Goal: Transaction & Acquisition: Purchase product/service

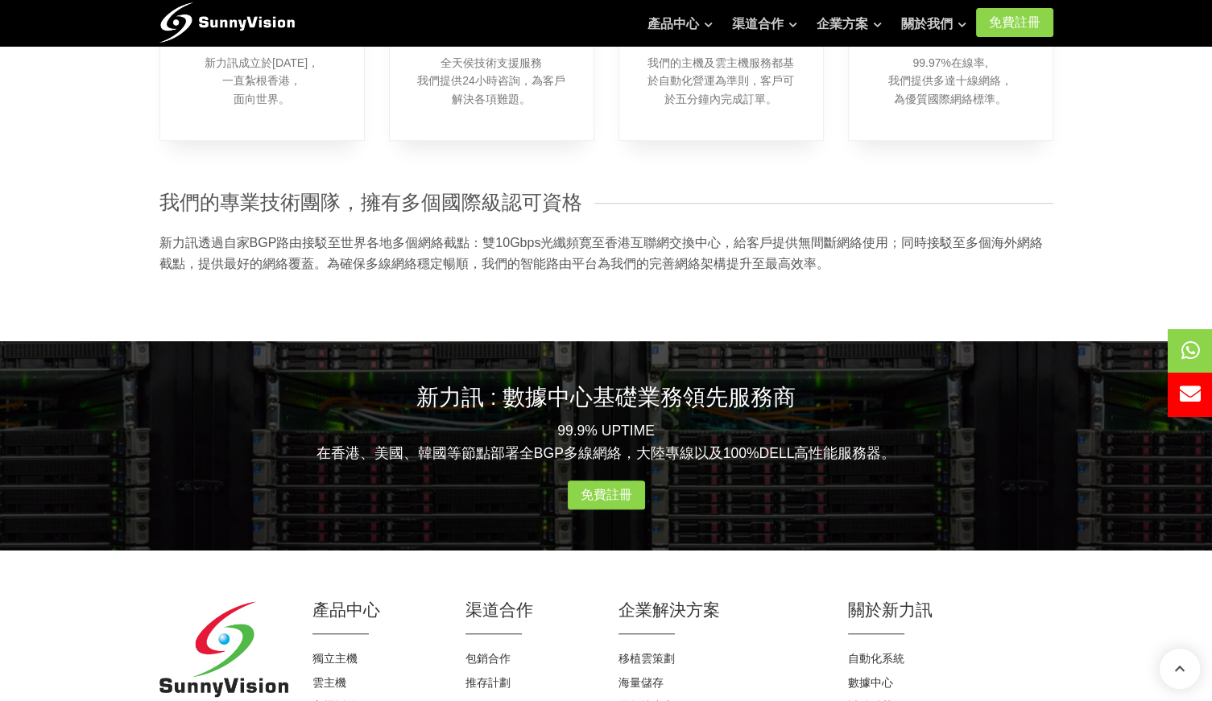
scroll to position [1522, 0]
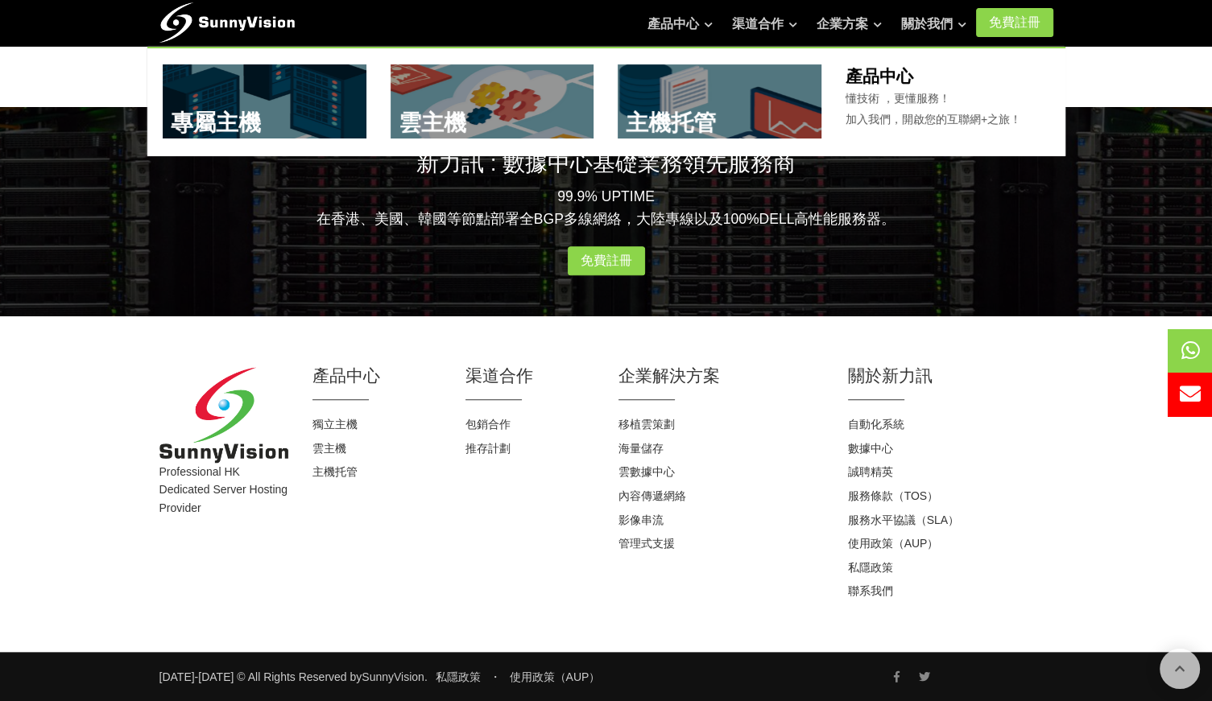
click at [691, 118] on link at bounding box center [719, 101] width 204 height 74
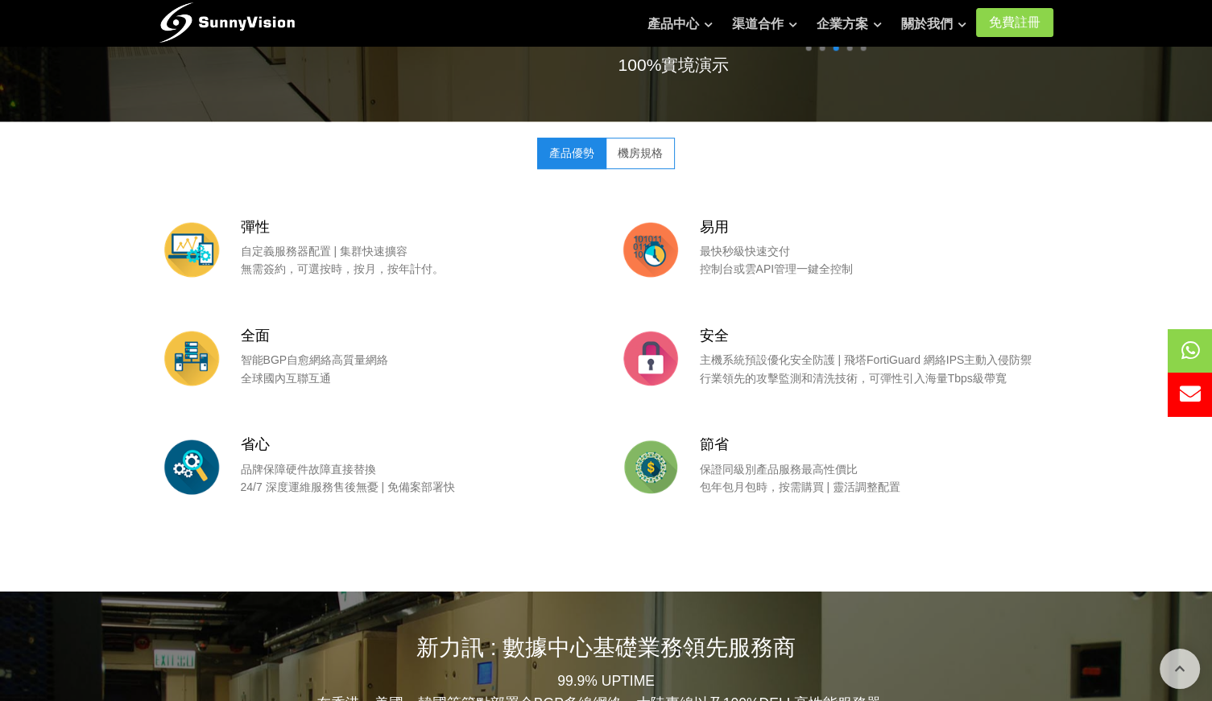
scroll to position [724, 0]
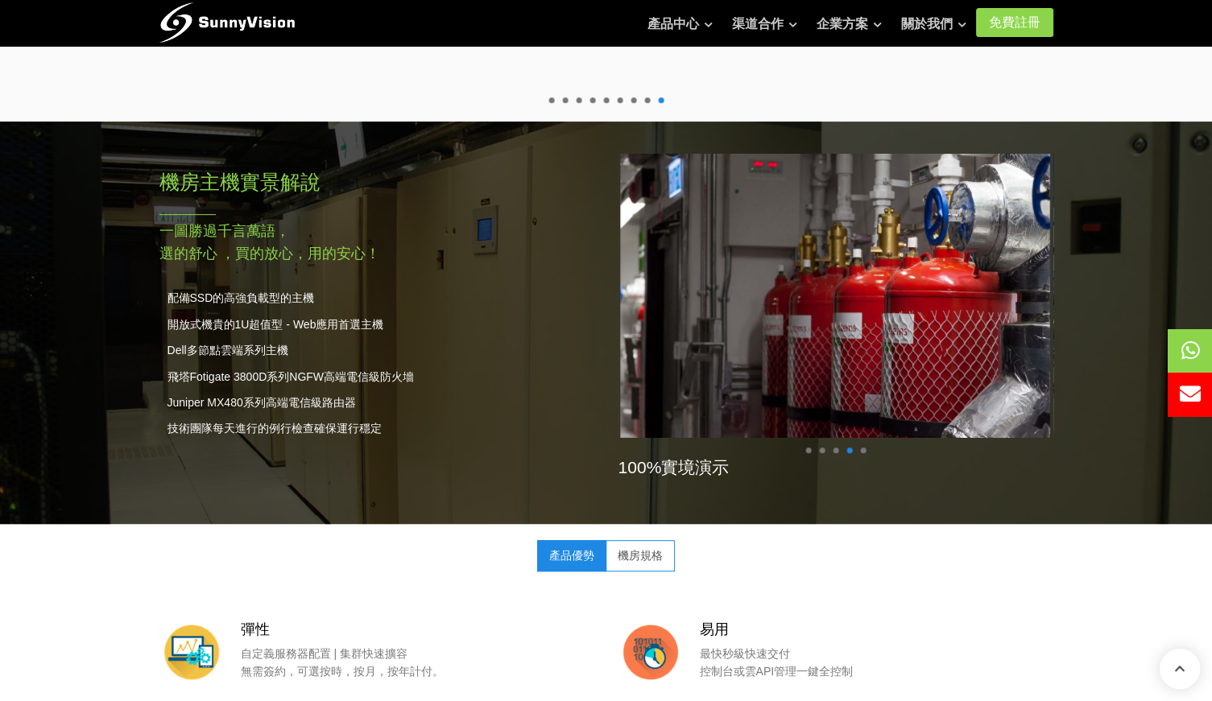
click at [848, 448] on span at bounding box center [849, 451] width 6 height 6
click at [863, 450] on span at bounding box center [863, 451] width 6 height 6
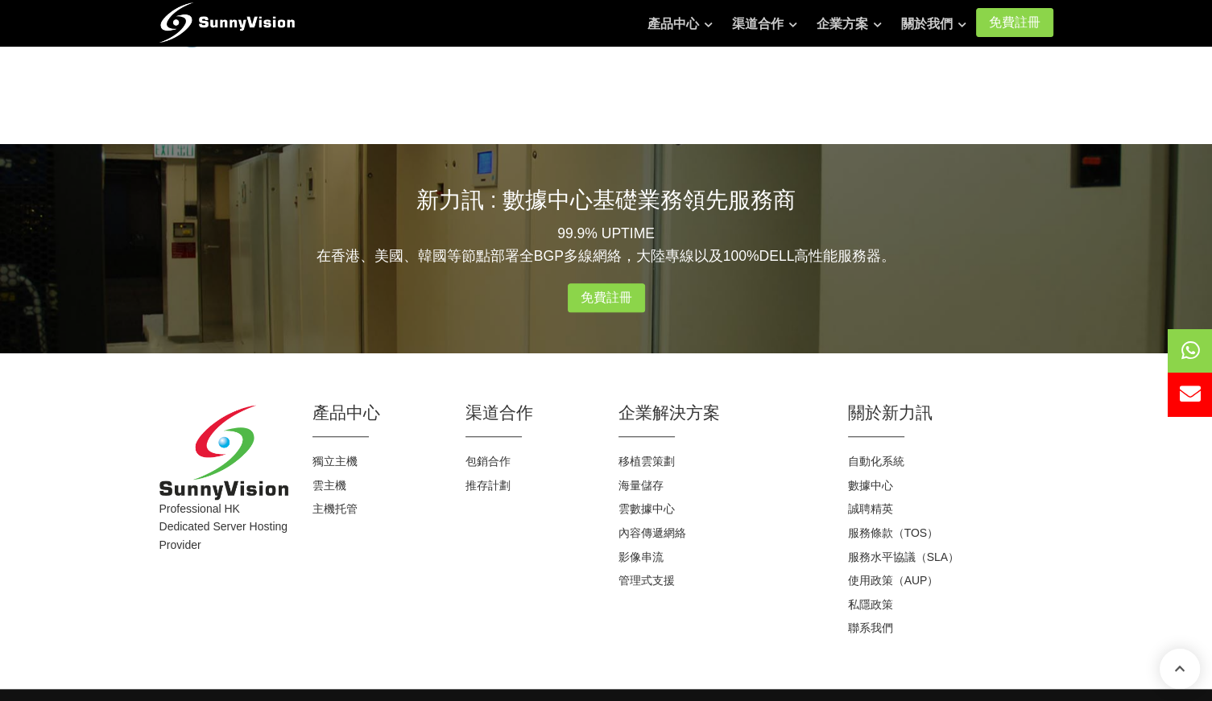
scroll to position [1609, 0]
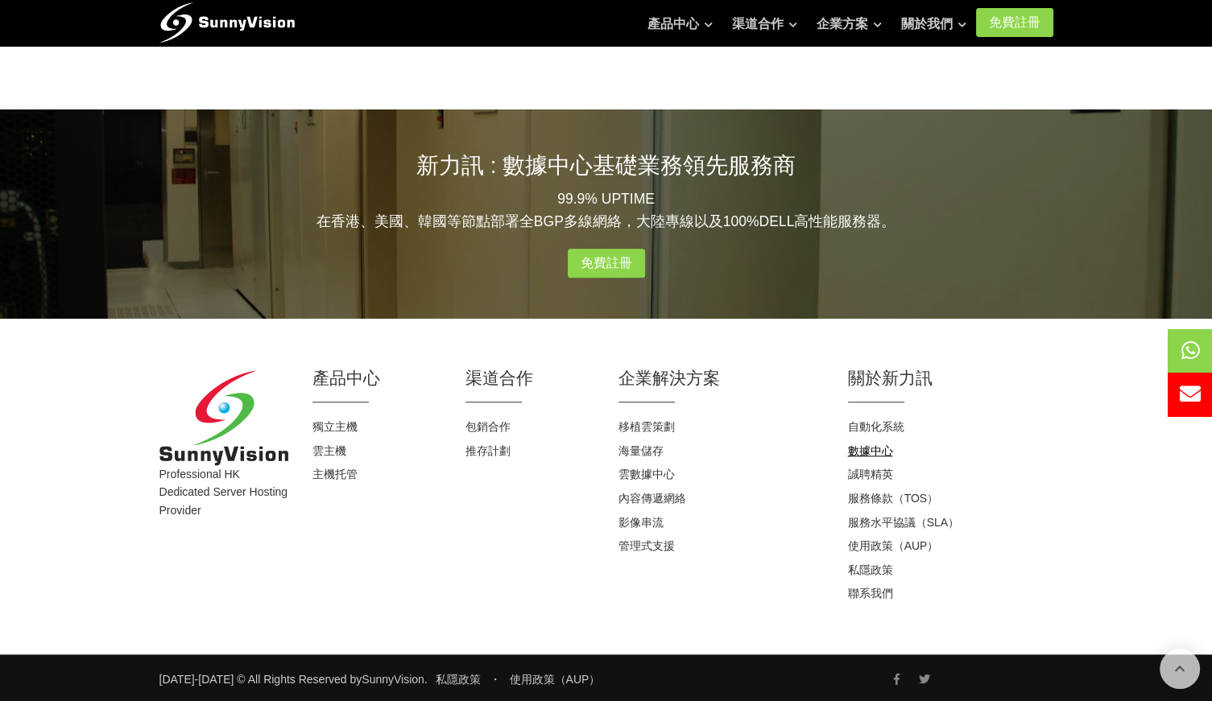
click at [873, 444] on link "數據中心" at bounding box center [870, 450] width 45 height 13
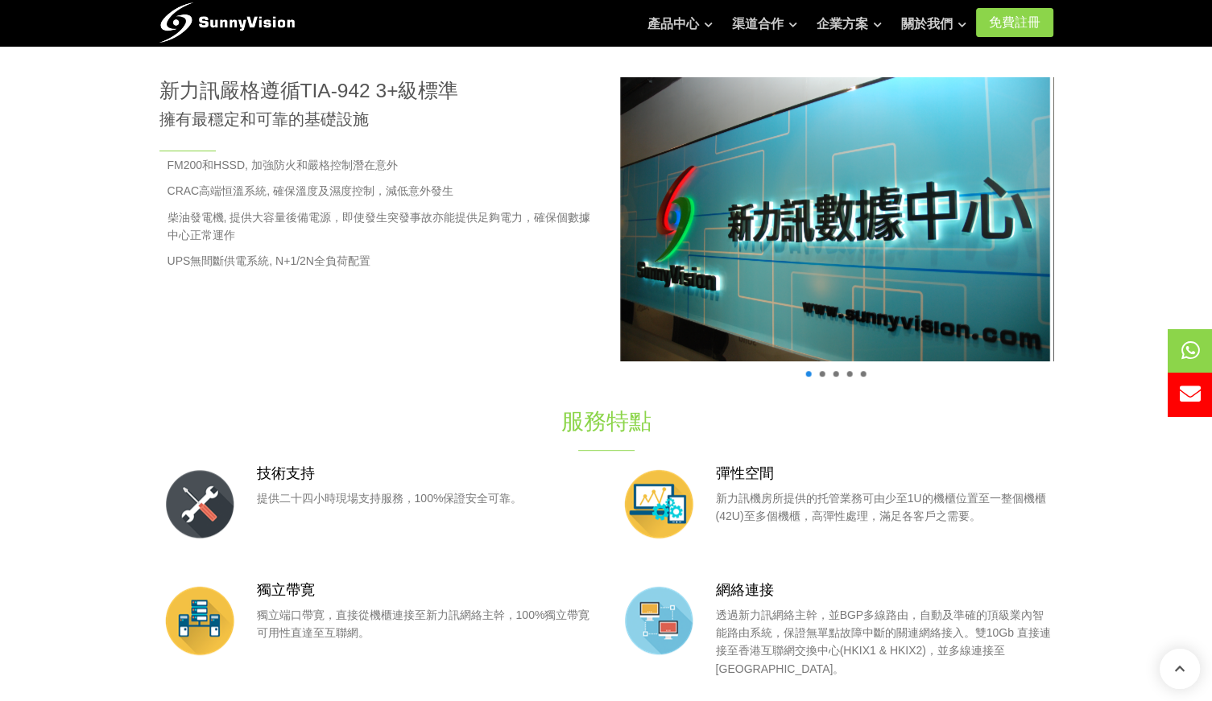
scroll to position [483, 0]
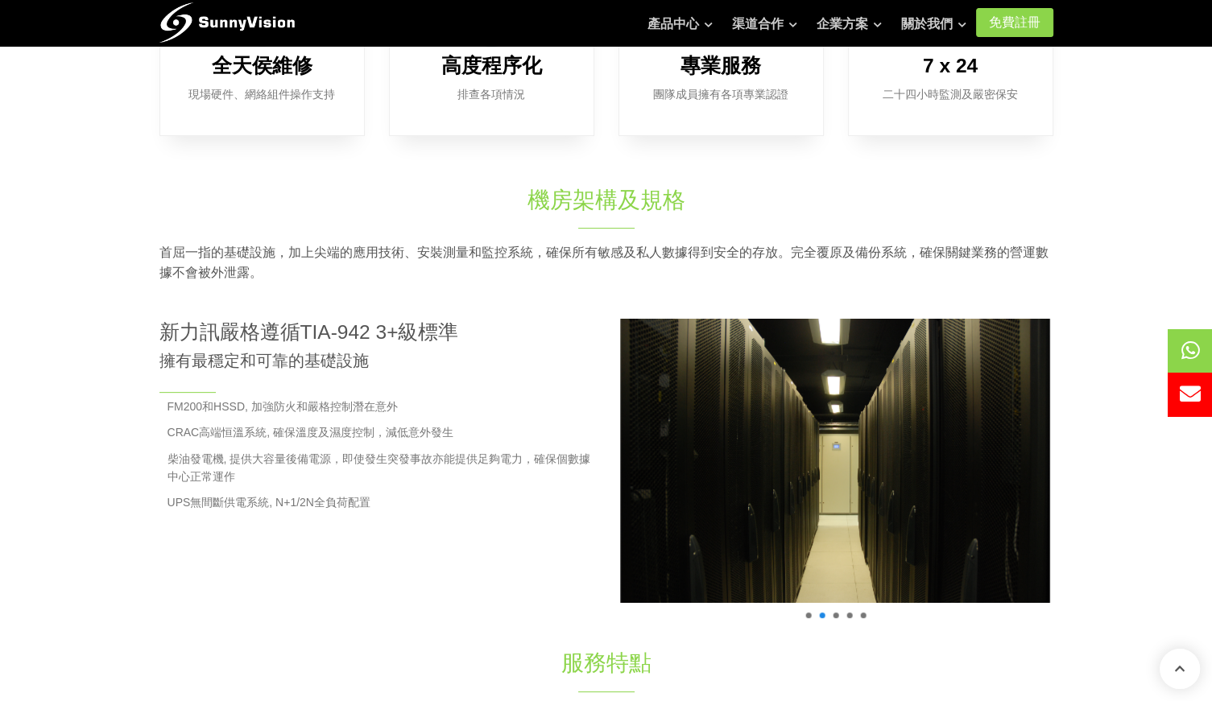
click at [836, 615] on span at bounding box center [835, 616] width 6 height 6
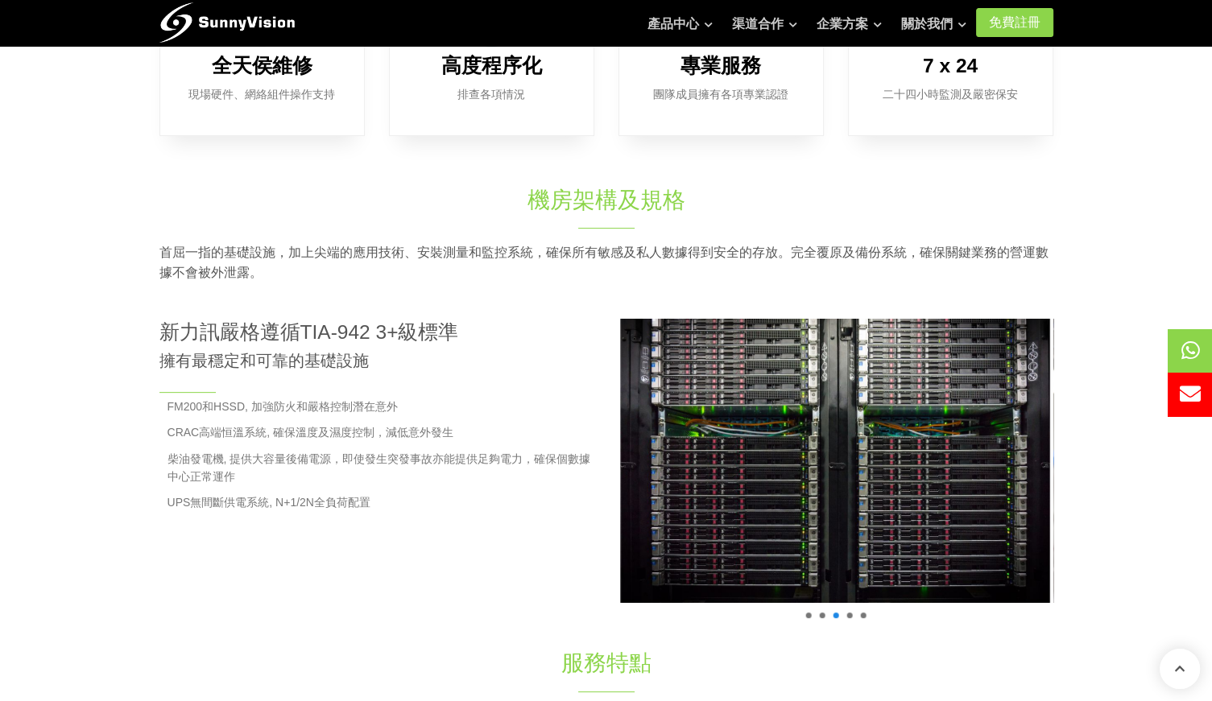
click at [848, 617] on span at bounding box center [849, 616] width 6 height 6
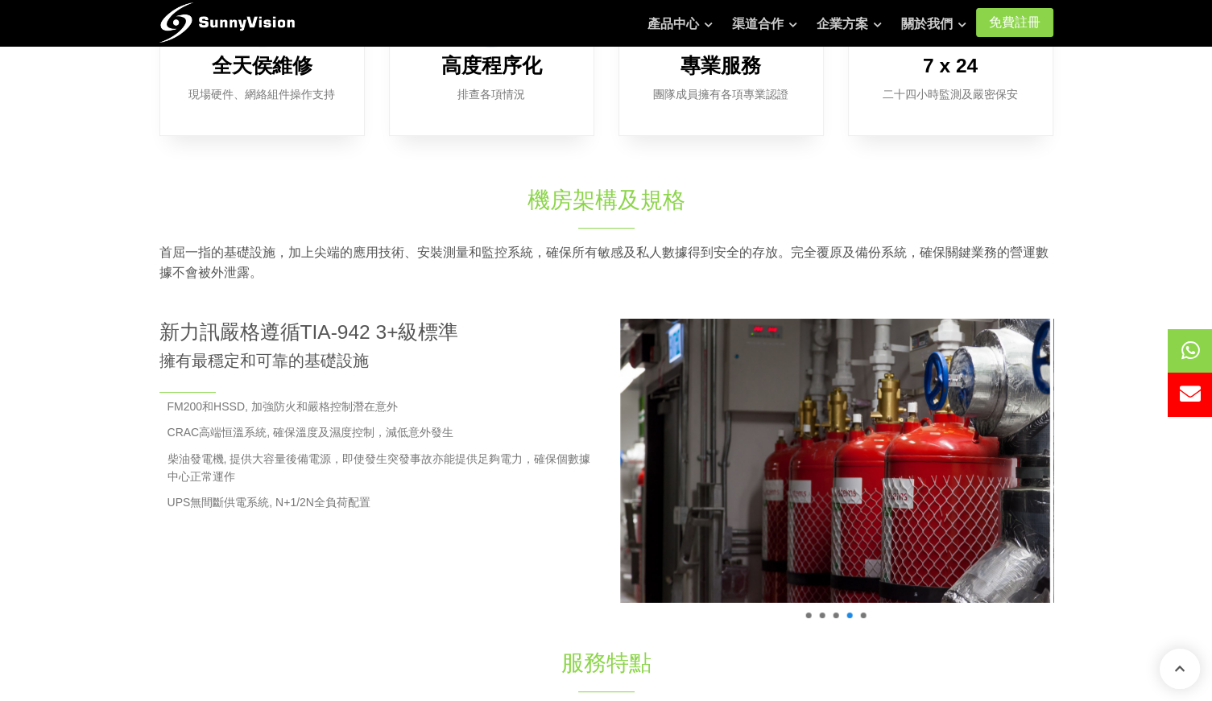
click at [863, 619] on h4 "100%實境演示" at bounding box center [835, 613] width 435 height 23
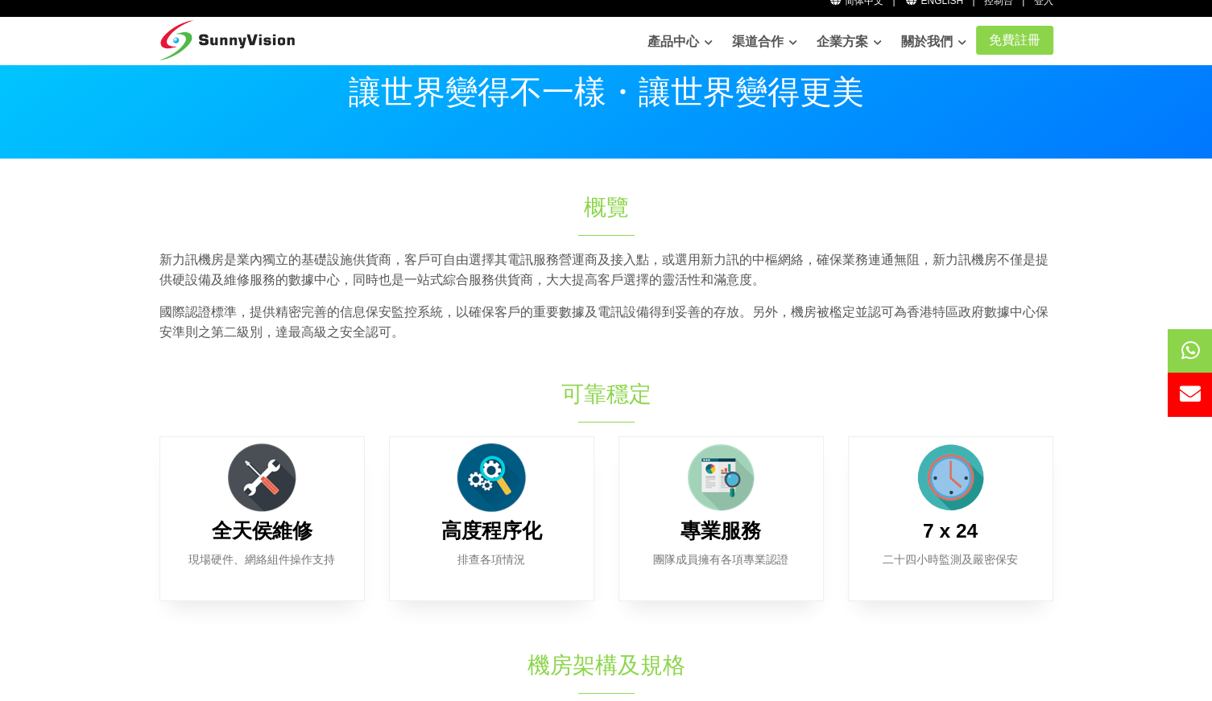
scroll to position [0, 0]
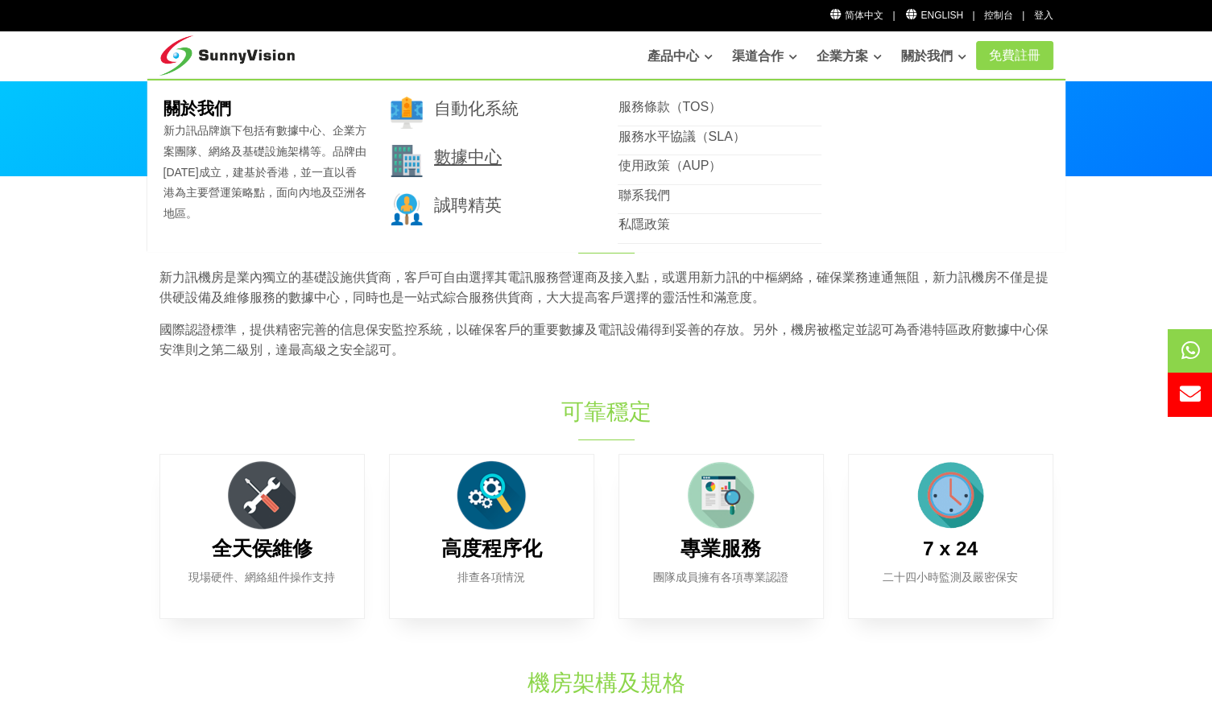
click at [470, 154] on link "數據中心" at bounding box center [468, 156] width 68 height 19
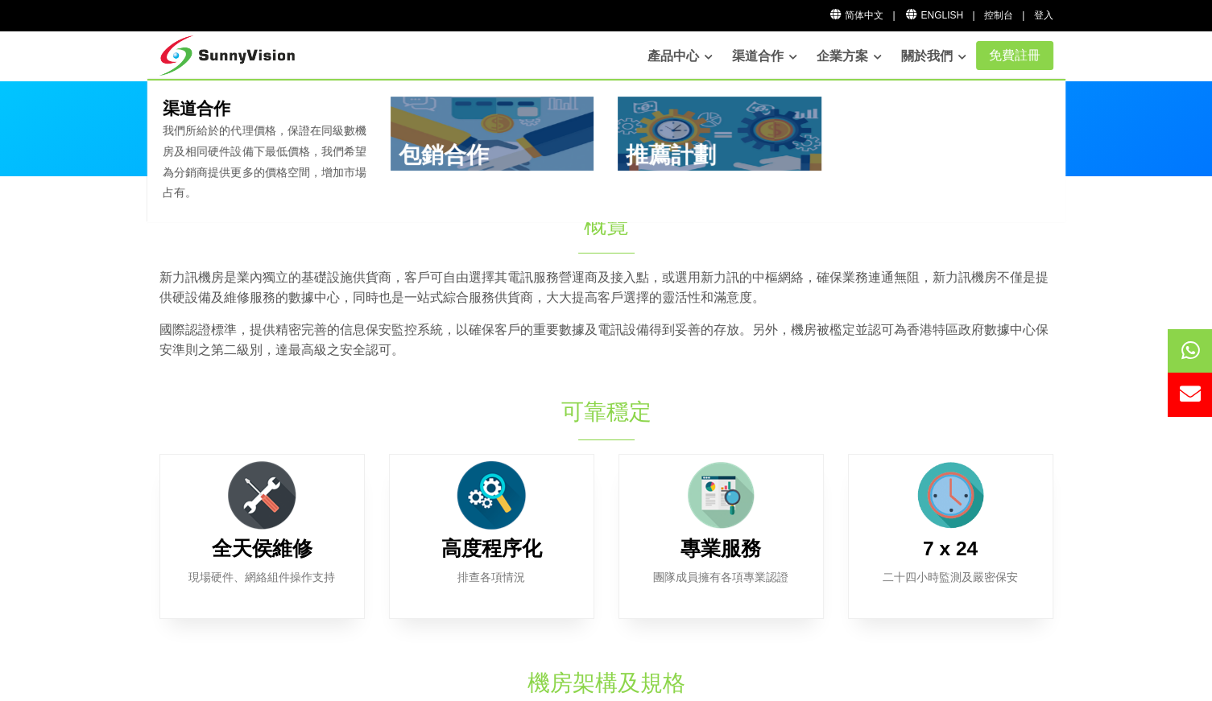
click at [520, 148] on link at bounding box center [492, 134] width 204 height 74
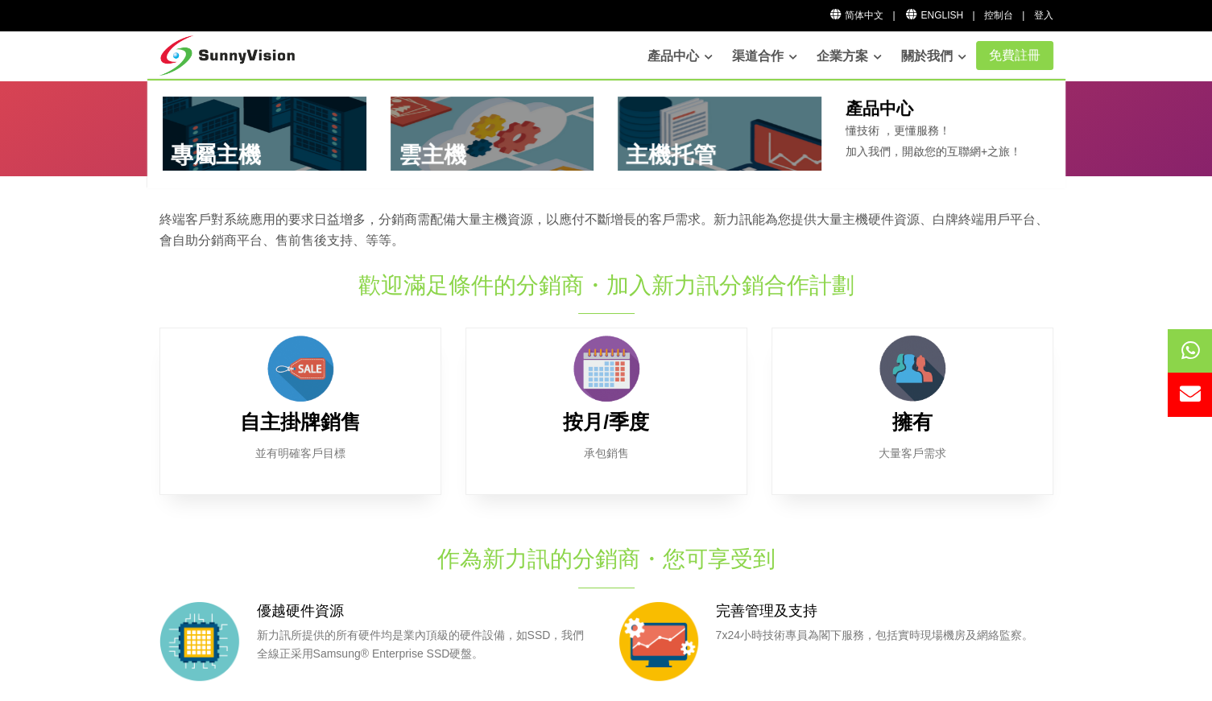
click at [670, 161] on link at bounding box center [719, 134] width 204 height 74
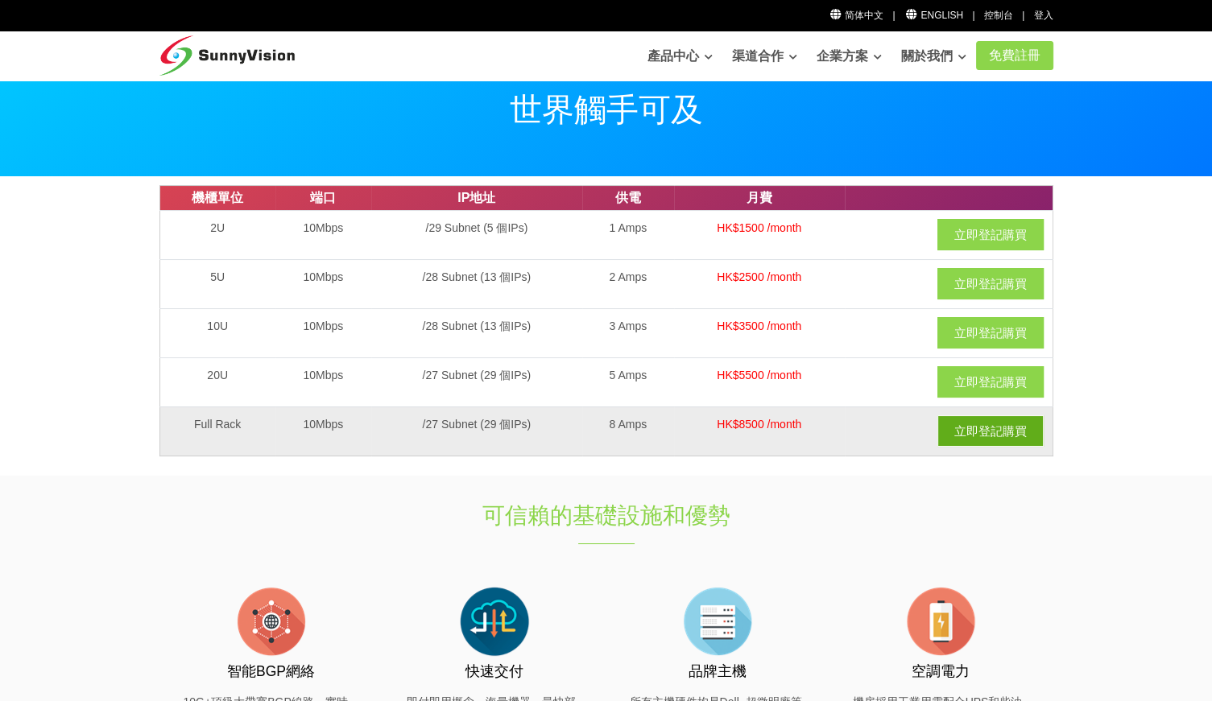
click at [996, 428] on link "立即登記購買" at bounding box center [990, 430] width 106 height 31
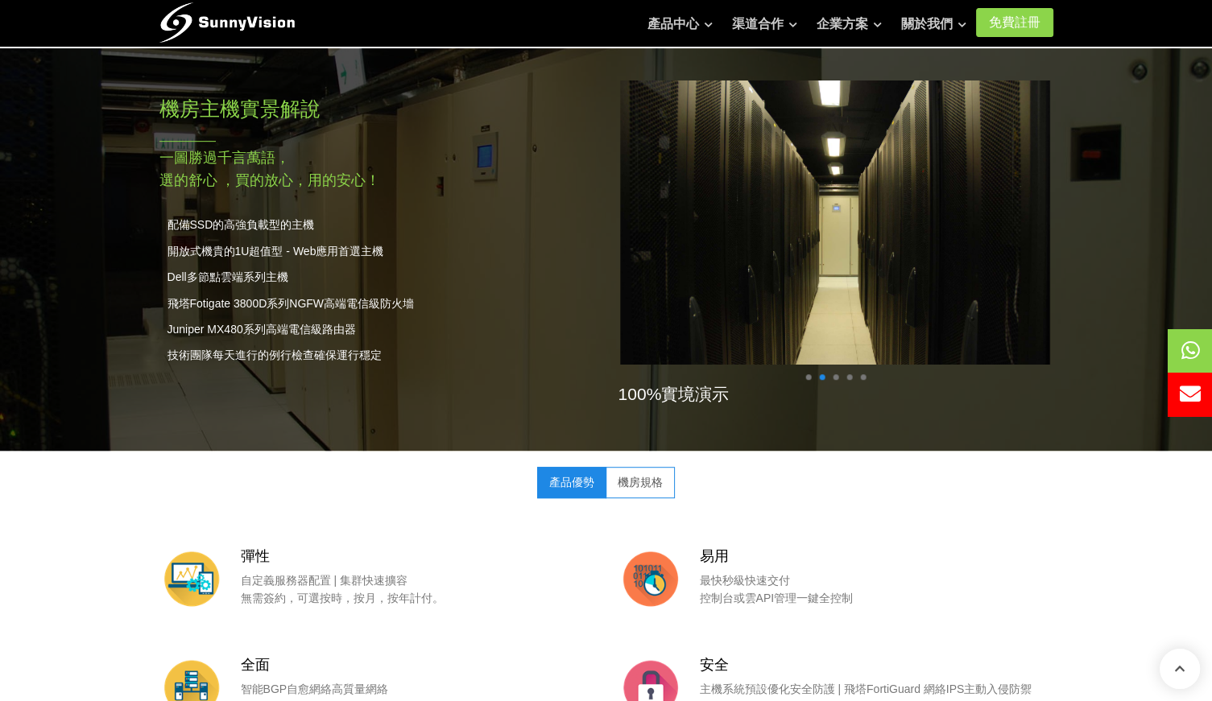
scroll to position [805, 0]
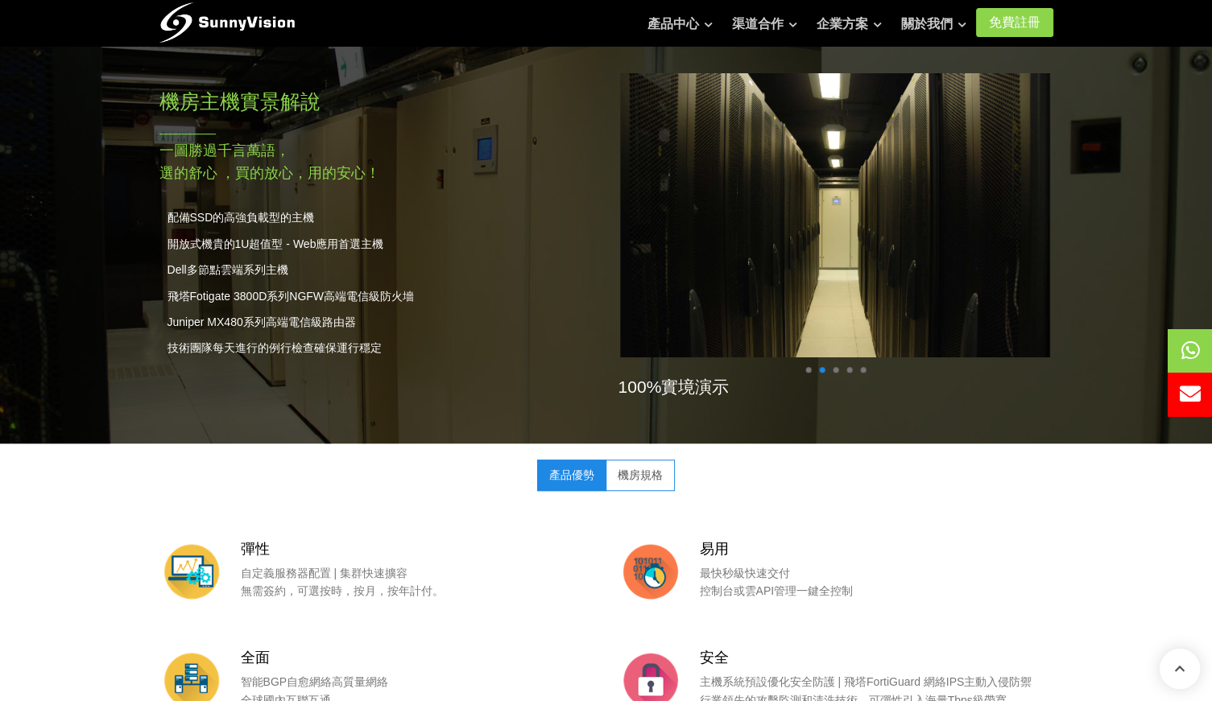
click at [636, 465] on link "機房規格" at bounding box center [639, 475] width 69 height 31
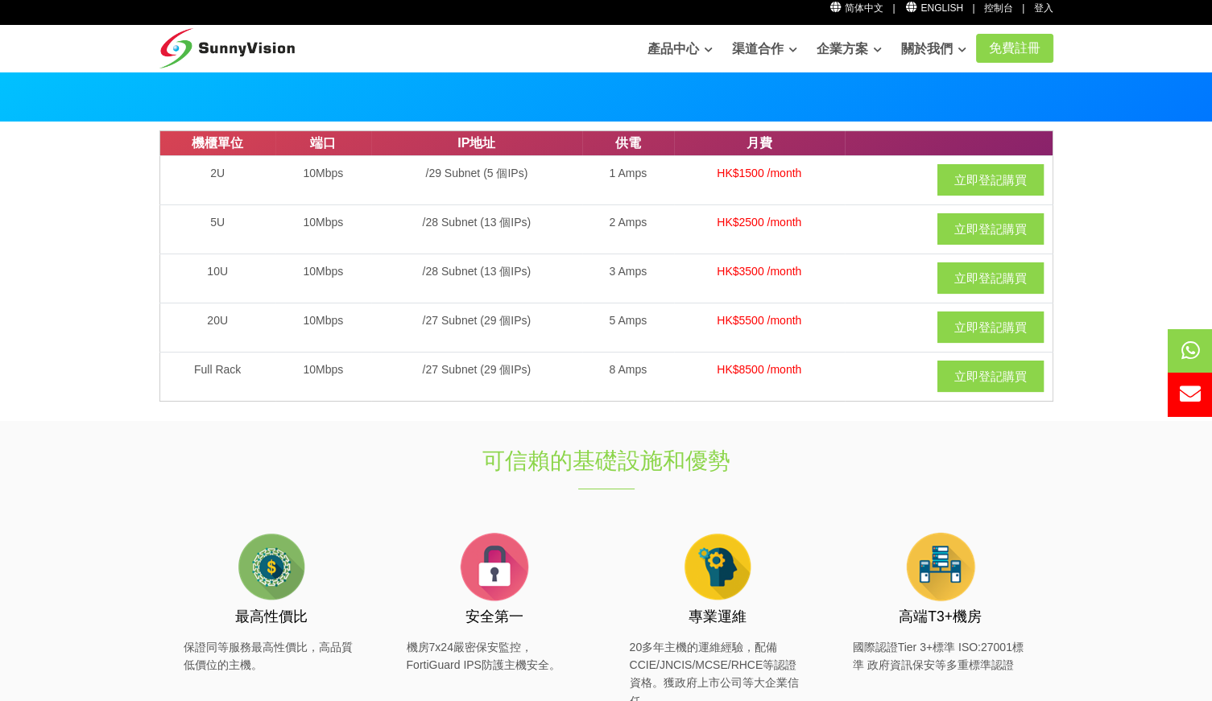
scroll to position [0, 0]
